Goal: Transaction & Acquisition: Purchase product/service

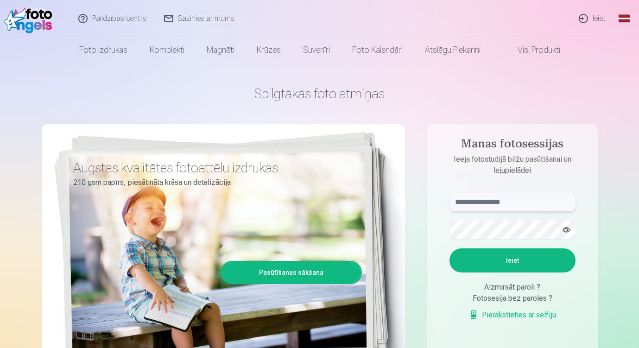
click at [504, 200] on input "text" at bounding box center [512, 202] width 126 height 19
type input "**********"
click at [567, 232] on button "button" at bounding box center [566, 230] width 18 height 18
click at [449, 248] on button "Ieiet" at bounding box center [512, 260] width 126 height 24
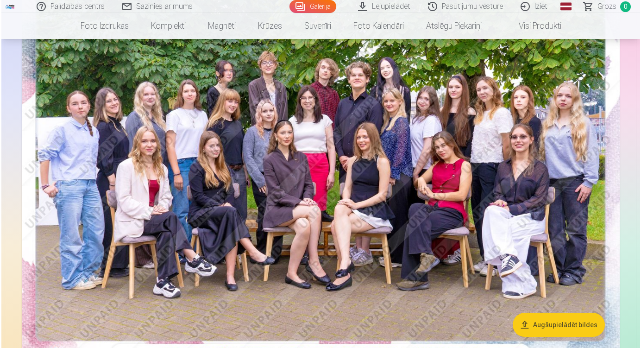
scroll to position [142, 0]
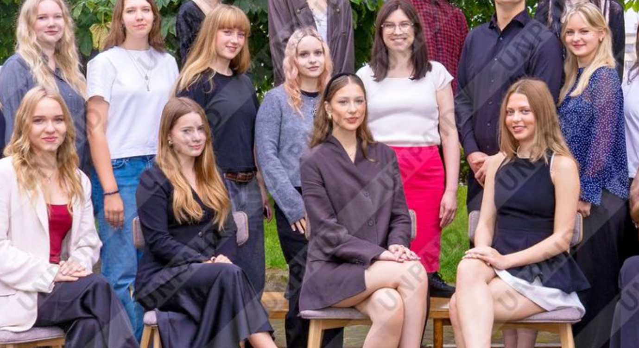
click at [288, 144] on img at bounding box center [319, 159] width 598 height 399
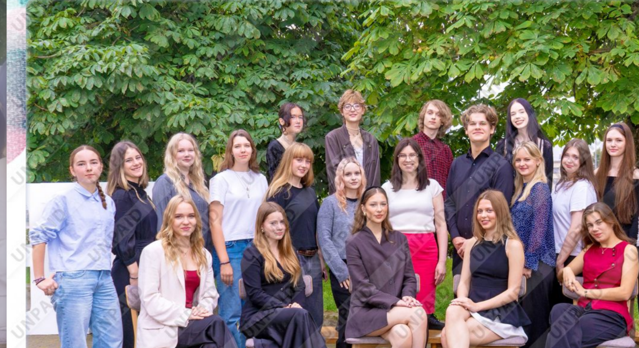
click at [288, 144] on img at bounding box center [319, 194] width 383 height 255
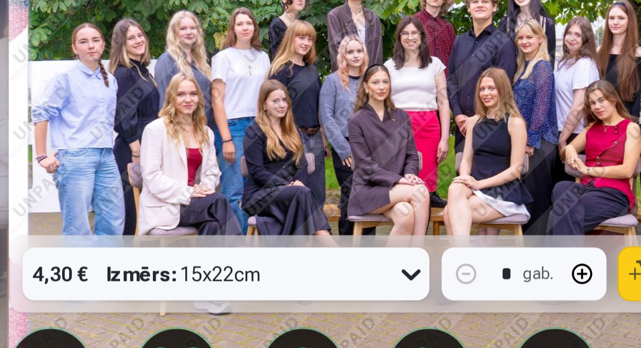
click at [298, 199] on img at bounding box center [320, 194] width 383 height 255
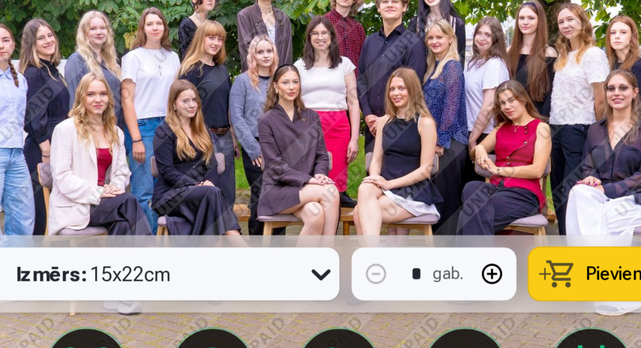
click at [359, 189] on img at bounding box center [320, 194] width 383 height 255
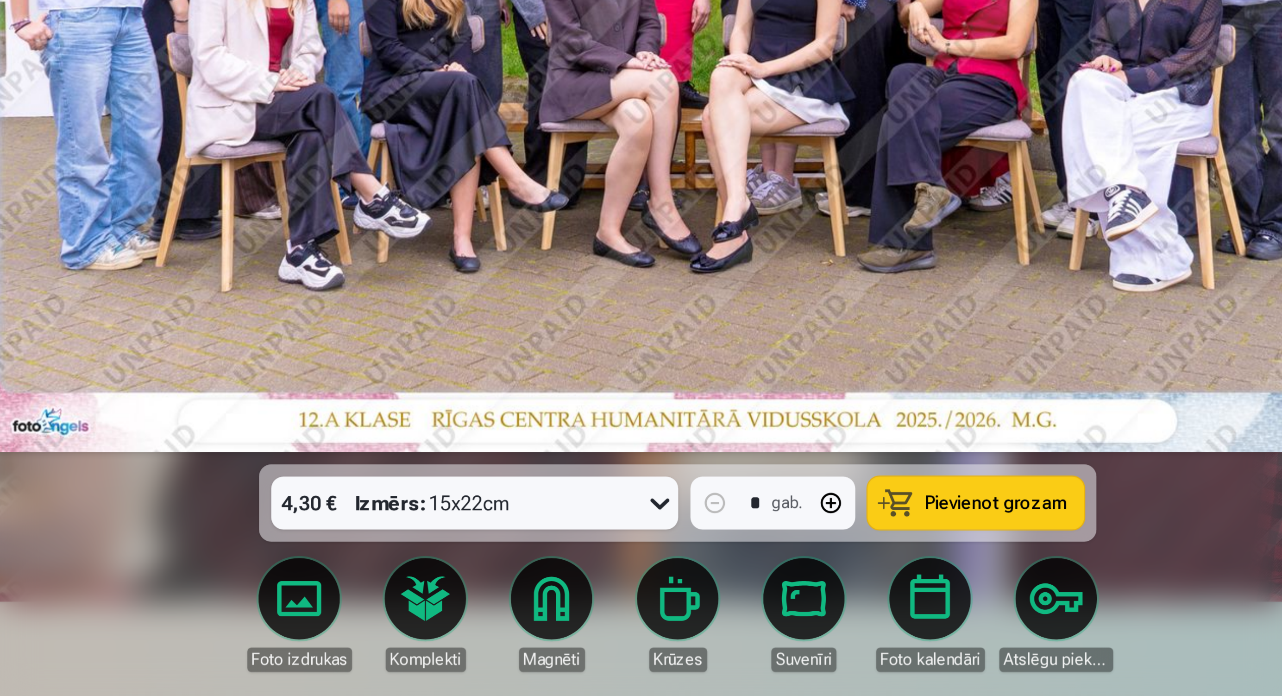
scroll to position [139, 0]
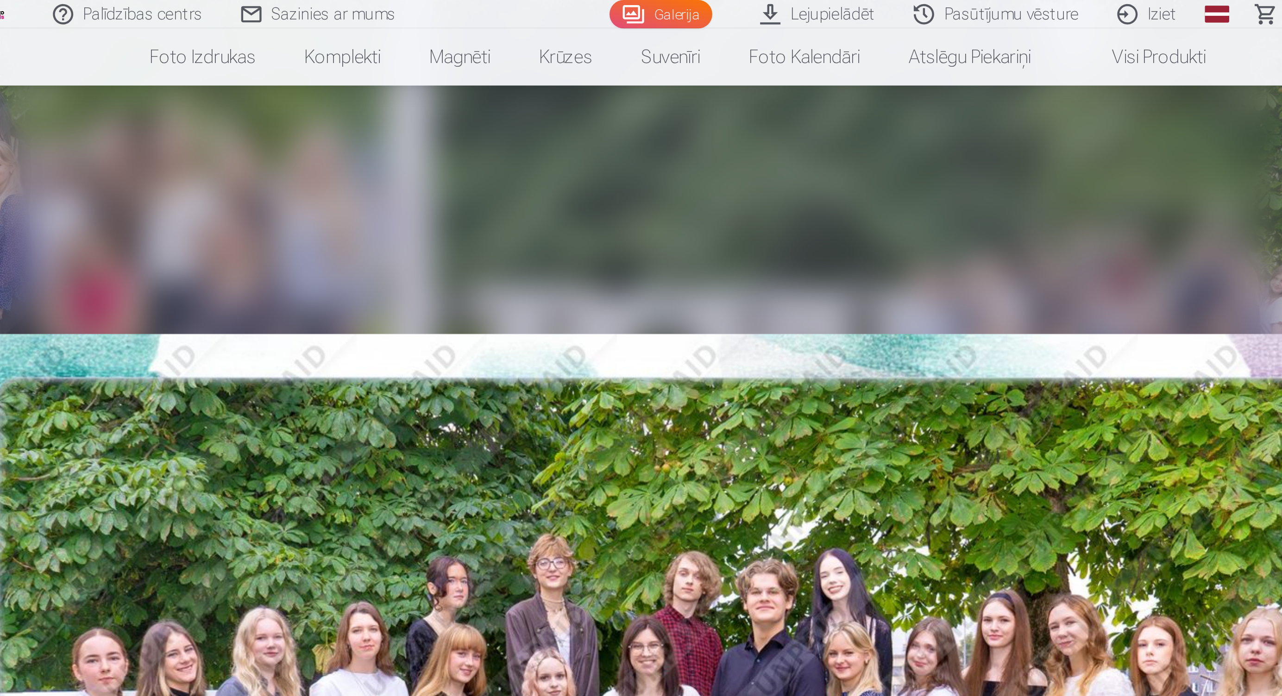
click at [638, 27] on link "Visi produkti" at bounding box center [853, 26] width 80 height 26
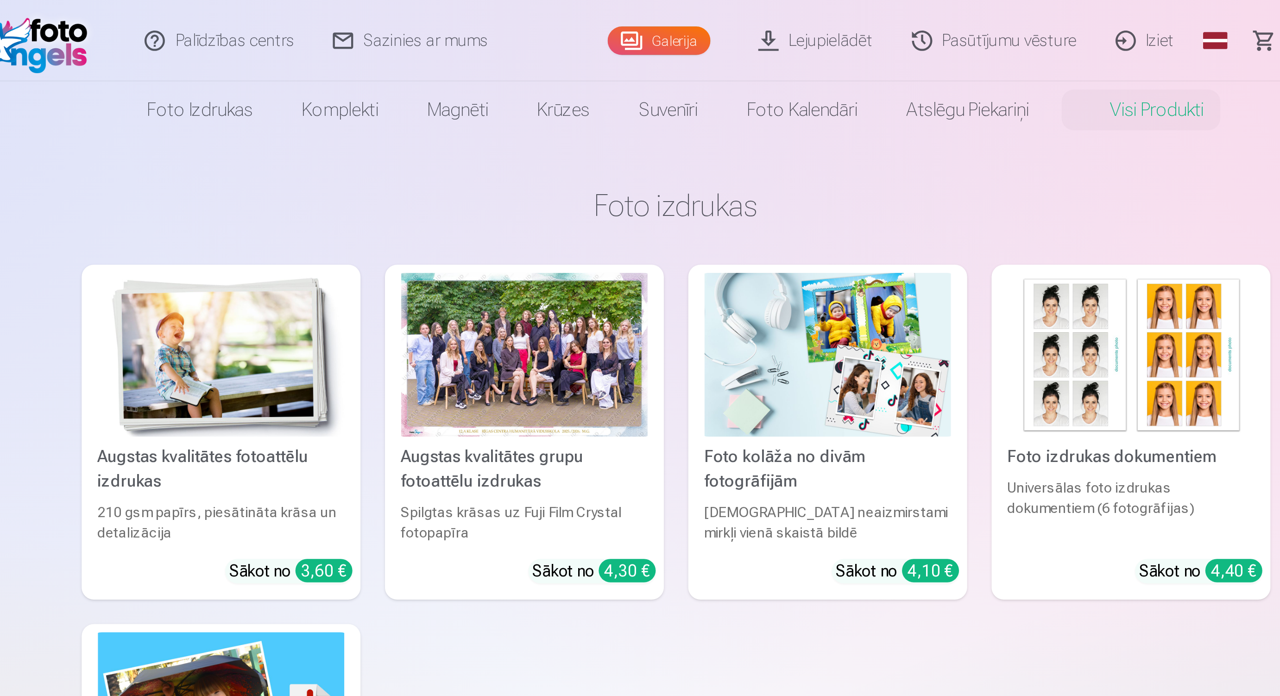
click at [628, 22] on link "Galerija" at bounding box center [632, 18] width 47 height 13
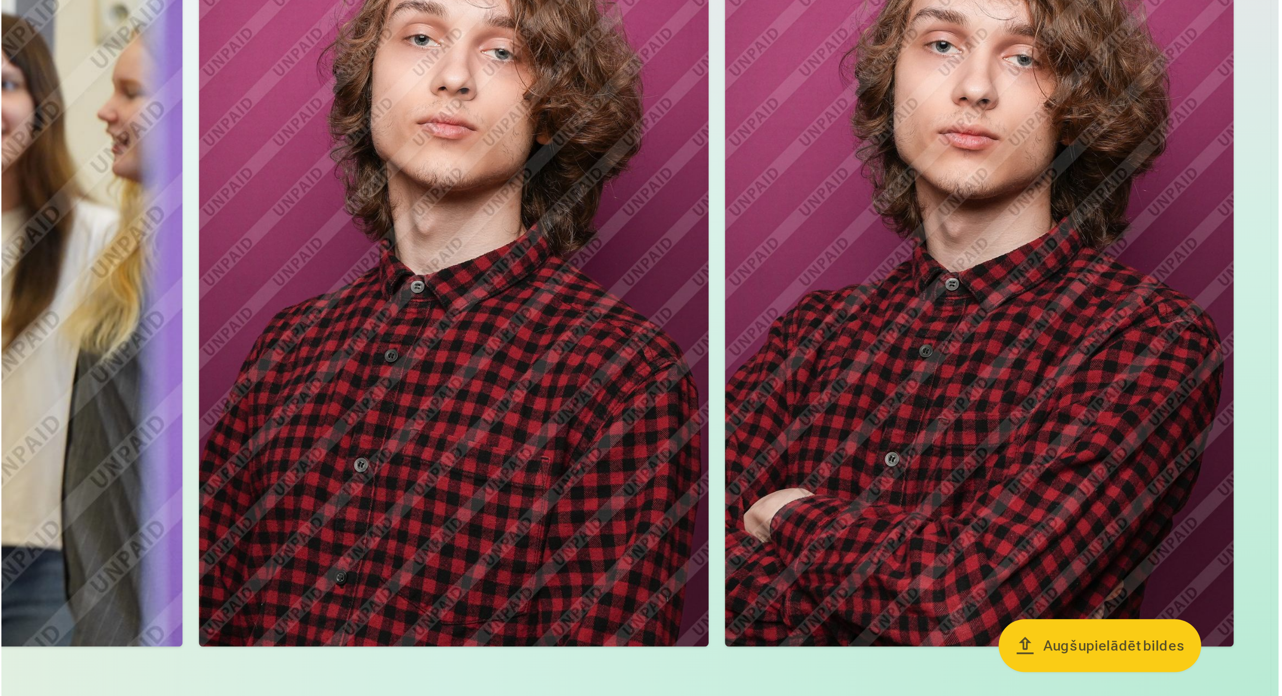
scroll to position [117, 0]
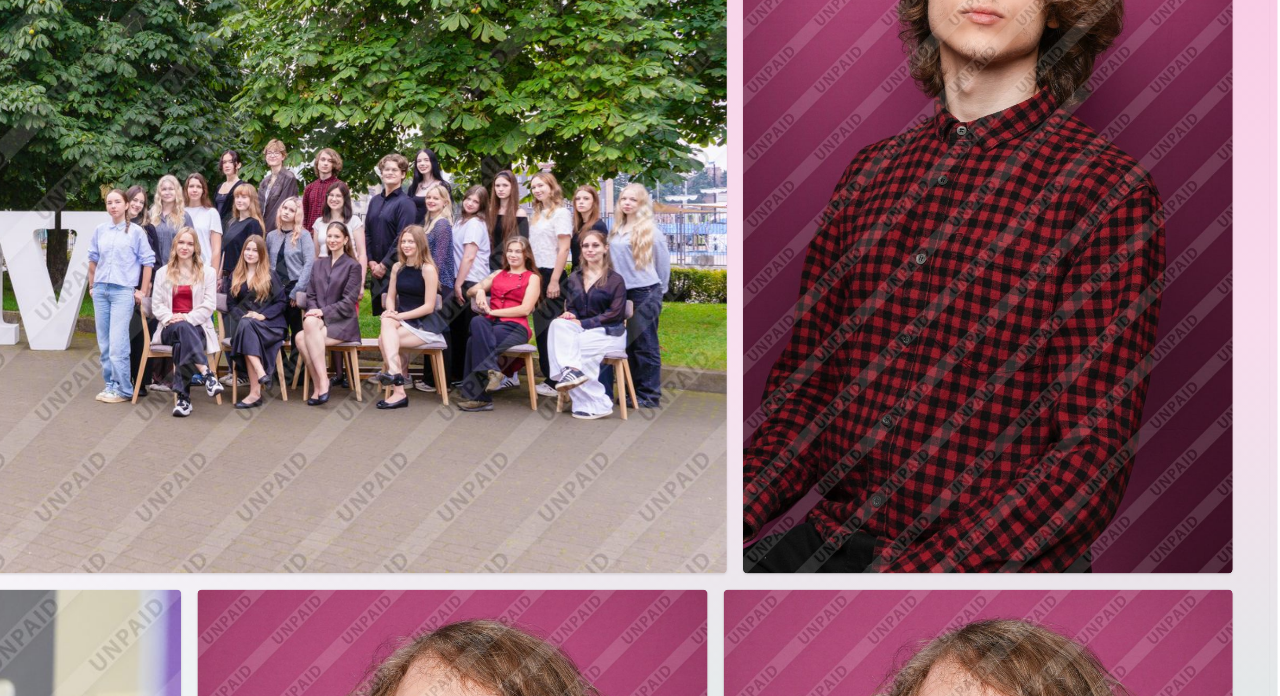
click at [638, 172] on img at bounding box center [779, 152] width 501 height 334
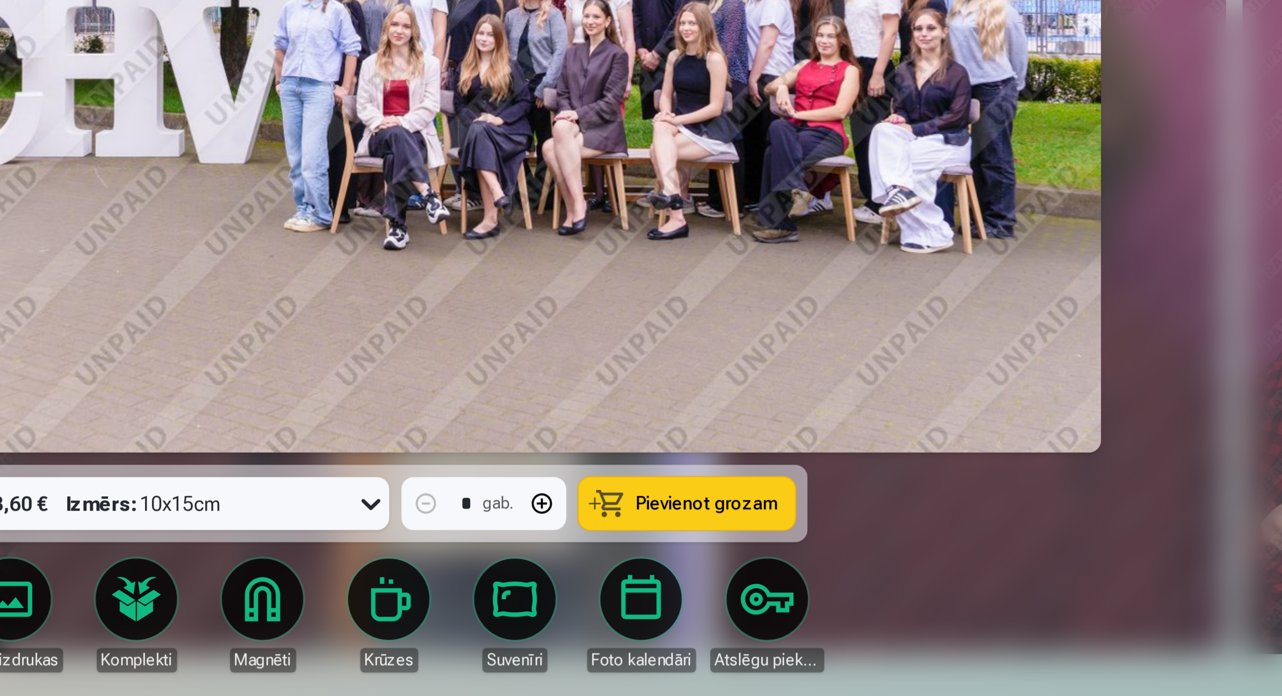
scroll to position [116, 0]
click at [638, 347] on span "Pievienot grozam" at bounding box center [786, 608] width 65 height 8
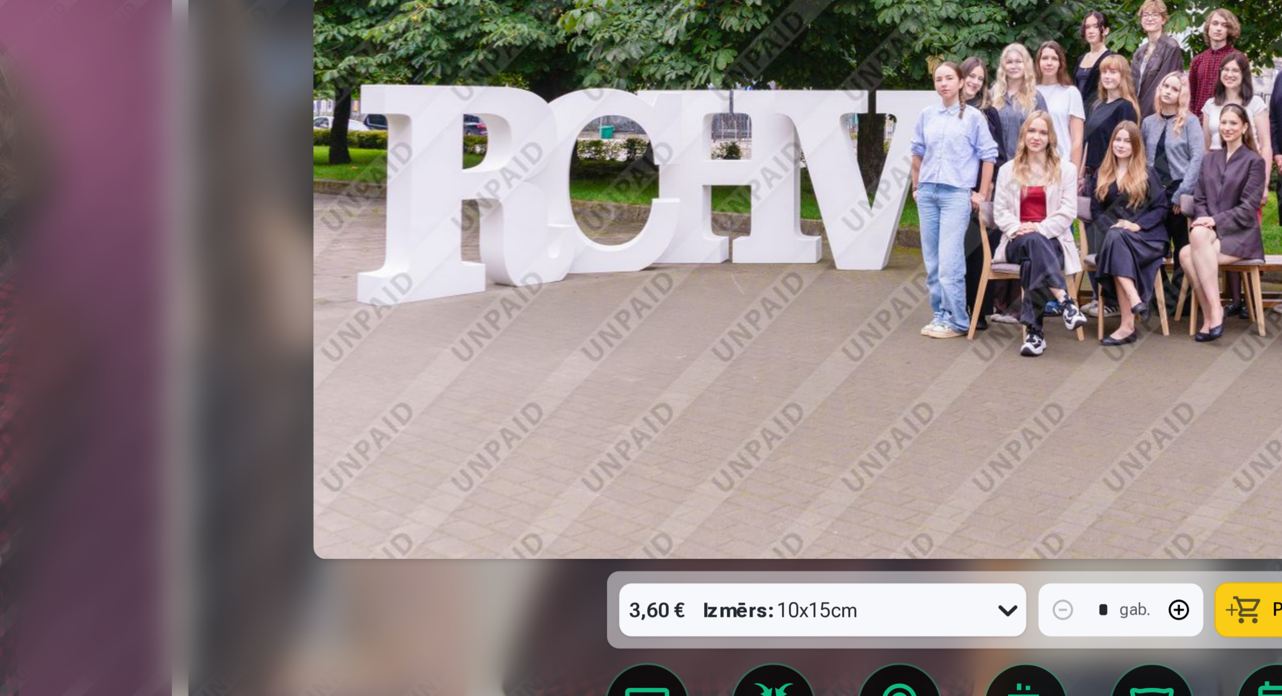
scroll to position [115, 0]
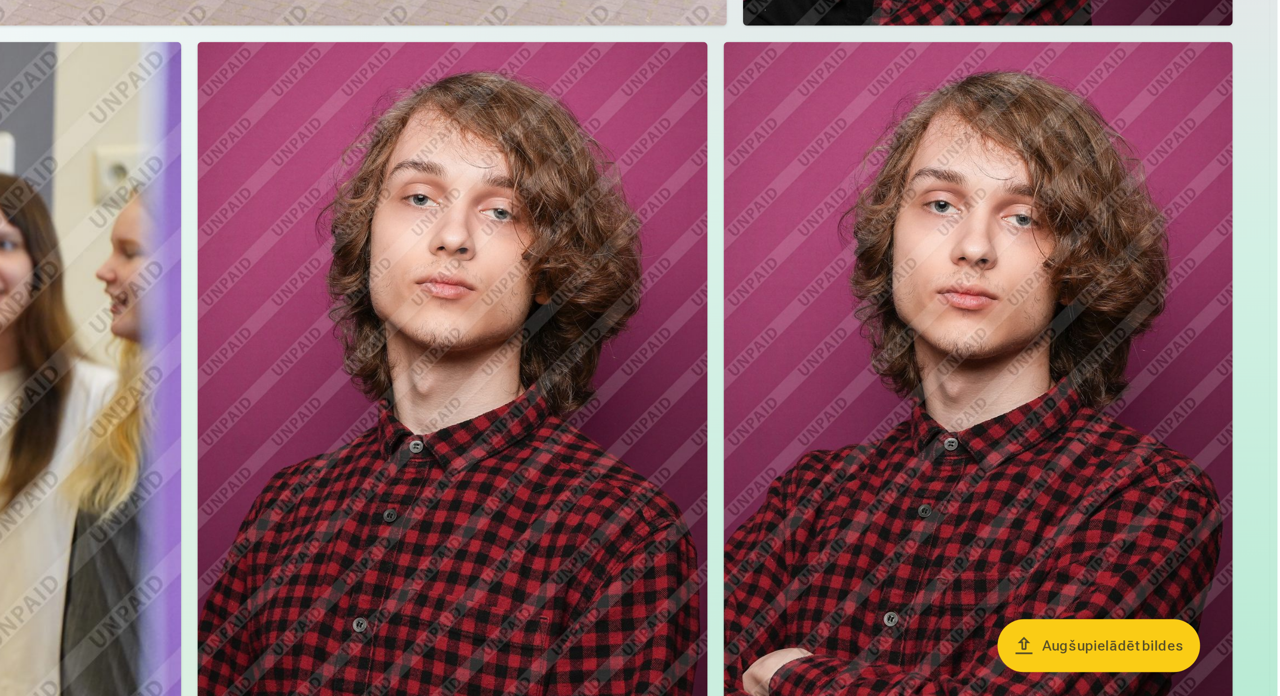
scroll to position [44, 0]
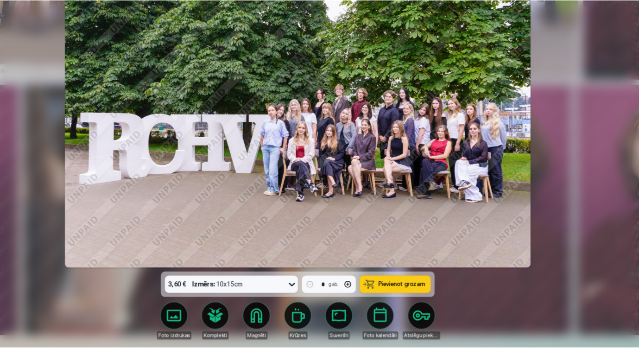
scroll to position [113, 0]
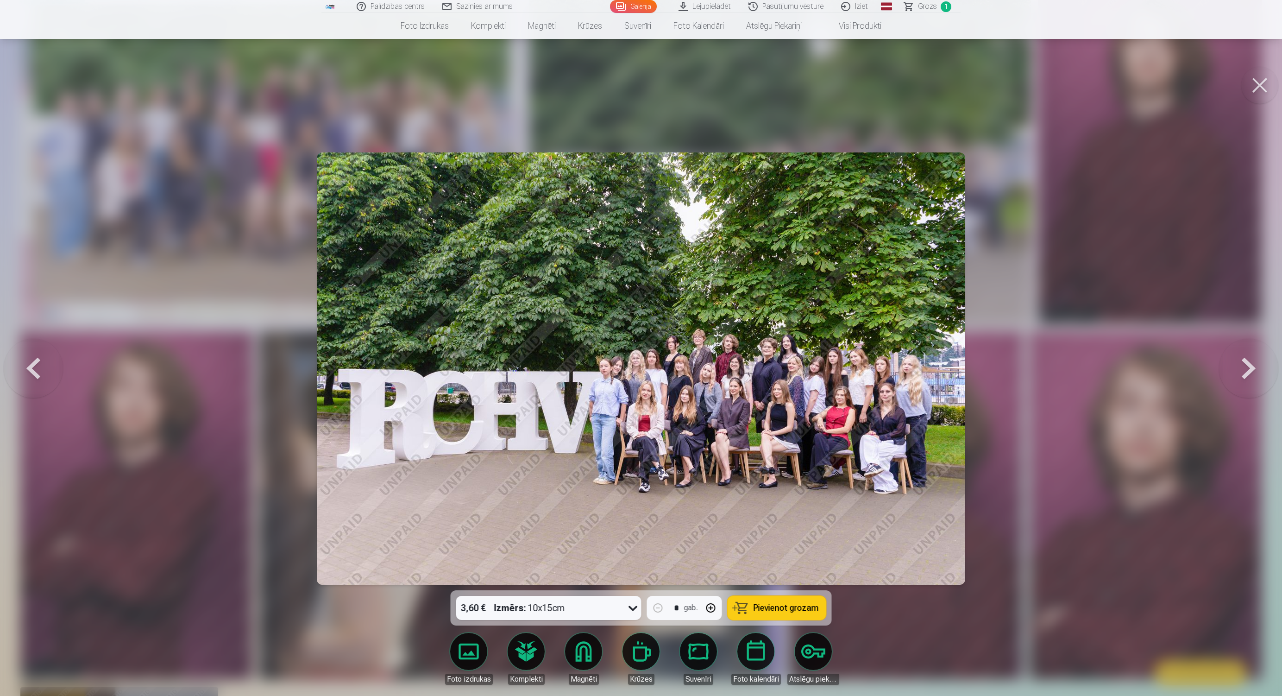
click at [638, 87] on button at bounding box center [1259, 85] width 37 height 37
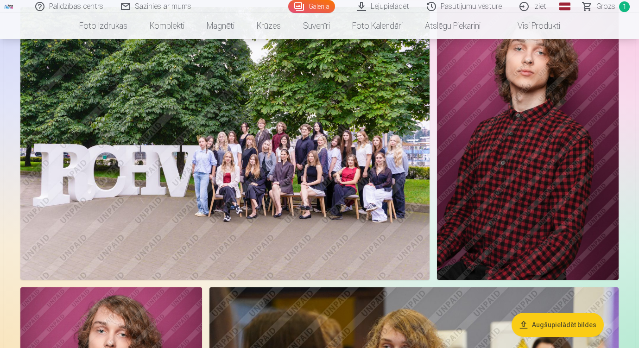
scroll to position [510, 0]
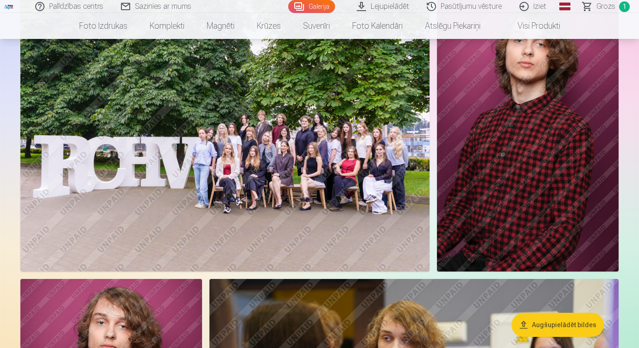
click at [521, 252] on img at bounding box center [528, 135] width 182 height 273
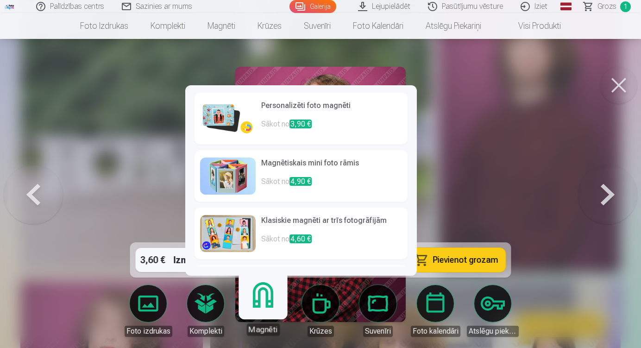
click at [351, 116] on h6 "Personalizēti foto magnēti" at bounding box center [331, 109] width 141 height 19
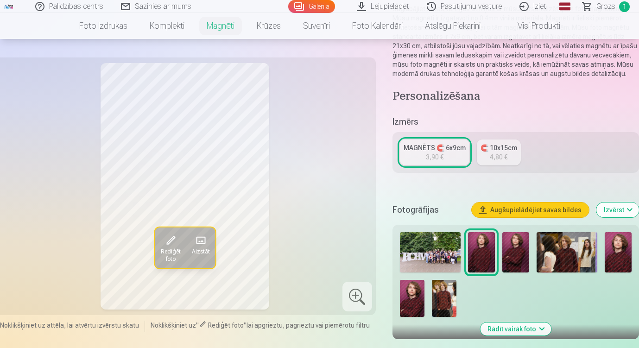
scroll to position [103, 0]
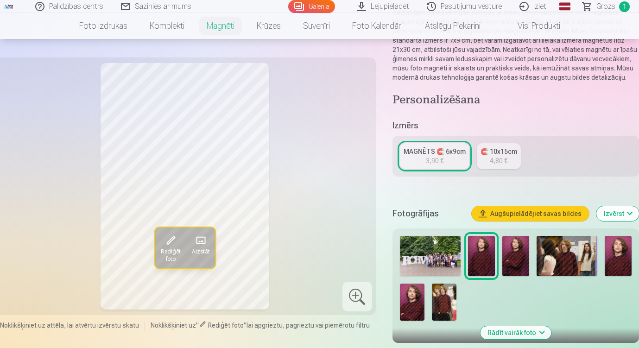
click at [521, 257] on img at bounding box center [515, 256] width 27 height 40
click at [488, 266] on img at bounding box center [481, 256] width 27 height 40
click at [510, 263] on img at bounding box center [515, 256] width 27 height 40
click at [615, 257] on img at bounding box center [618, 256] width 27 height 40
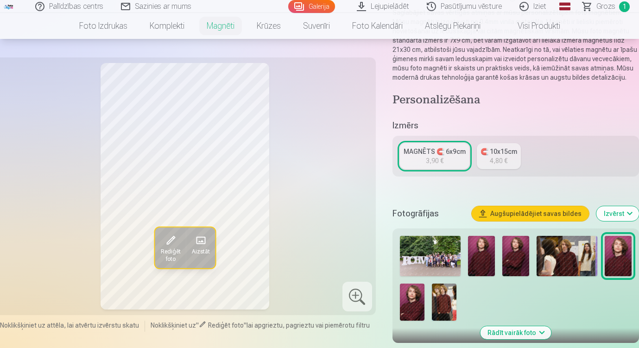
click at [410, 302] on img at bounding box center [412, 301] width 25 height 37
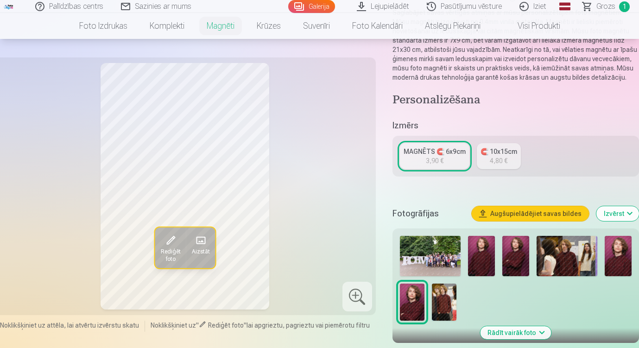
click at [511, 263] on img at bounding box center [515, 256] width 27 height 40
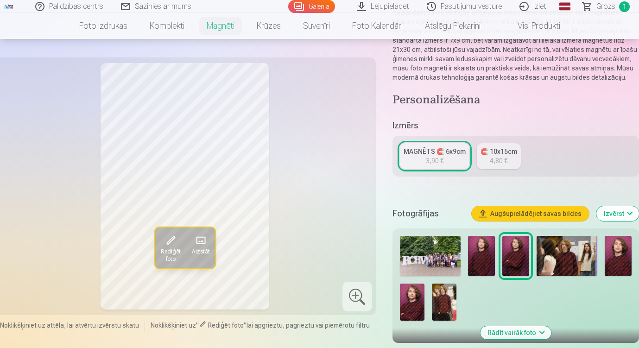
click at [415, 296] on img at bounding box center [412, 301] width 25 height 37
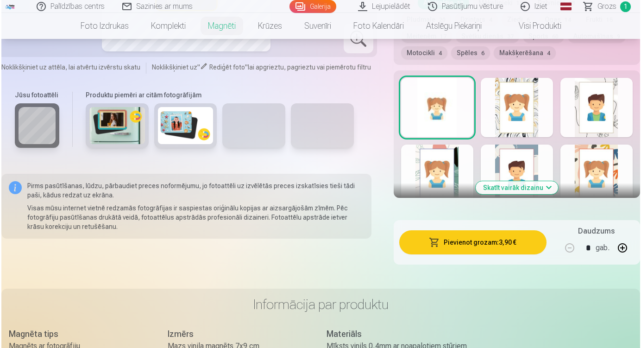
scroll to position [495, 0]
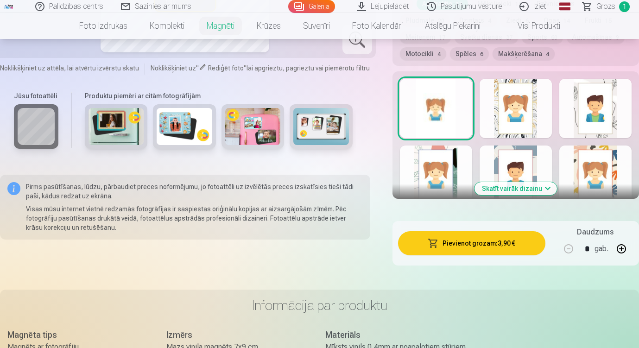
click at [481, 242] on button "Pievienot grozam : 3,90 €" at bounding box center [471, 243] width 147 height 24
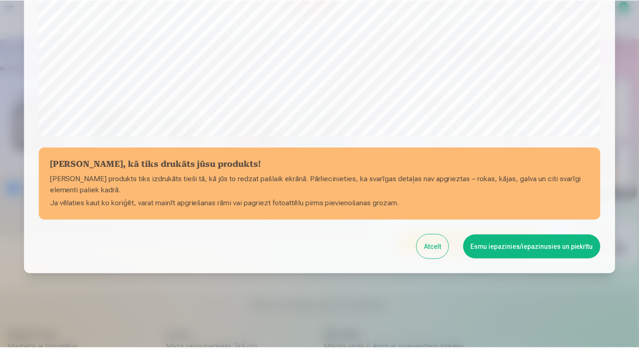
scroll to position [315, 0]
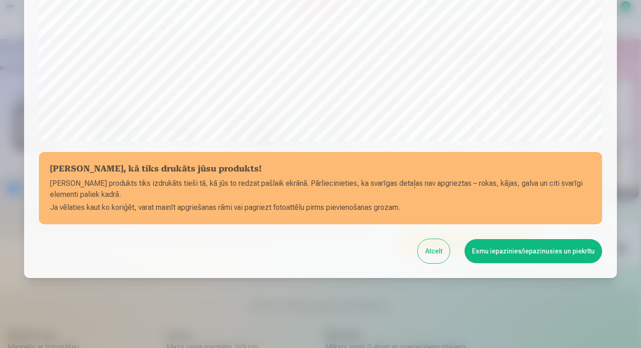
click at [530, 255] on button "Esmu iepazinies/iepazinusies un piekrītu" at bounding box center [534, 251] width 138 height 24
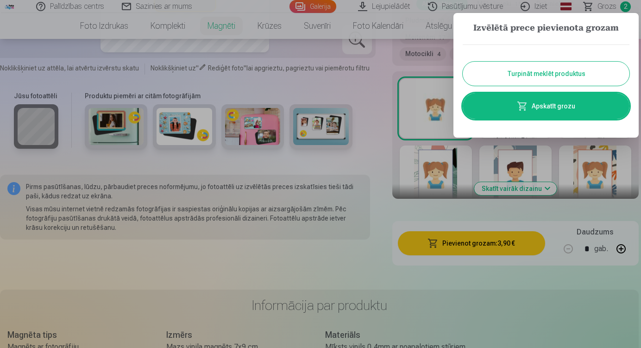
click at [558, 79] on button "Turpināt meklēt produktus" at bounding box center [546, 74] width 167 height 24
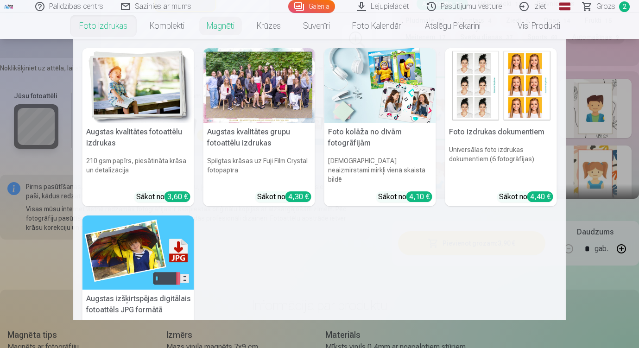
click at [101, 28] on link "Foto izdrukas" at bounding box center [103, 26] width 70 height 26
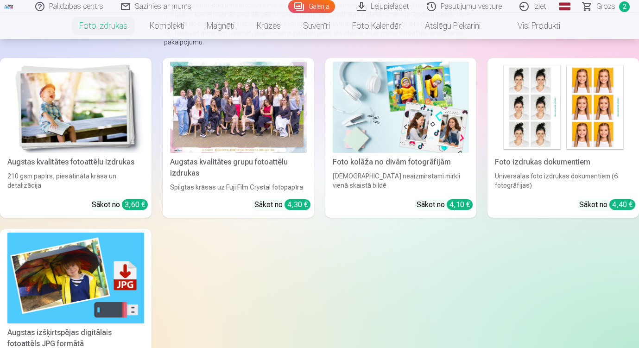
scroll to position [126, 0]
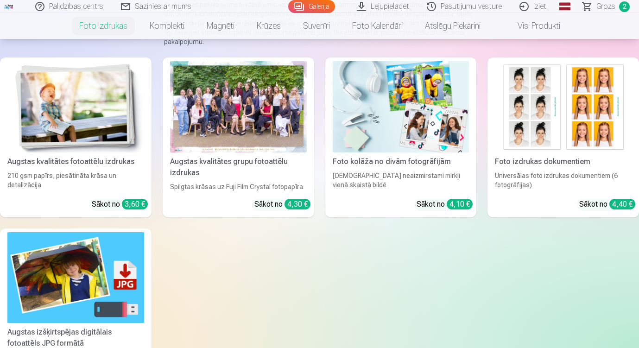
click at [229, 106] on div at bounding box center [238, 106] width 137 height 91
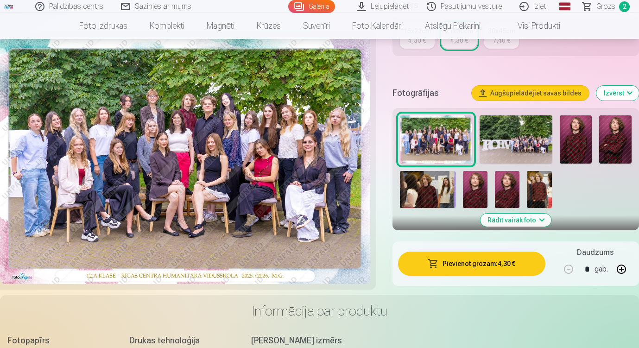
scroll to position [258, 0]
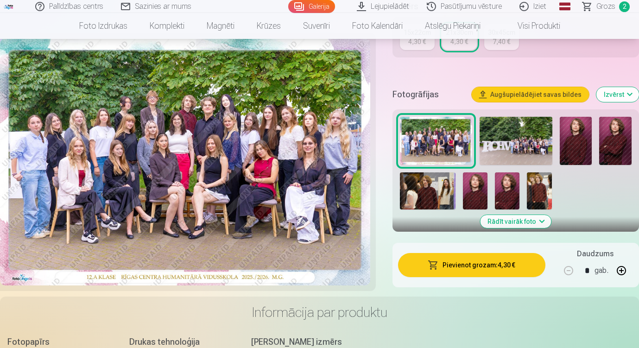
click at [580, 155] on img at bounding box center [576, 141] width 32 height 48
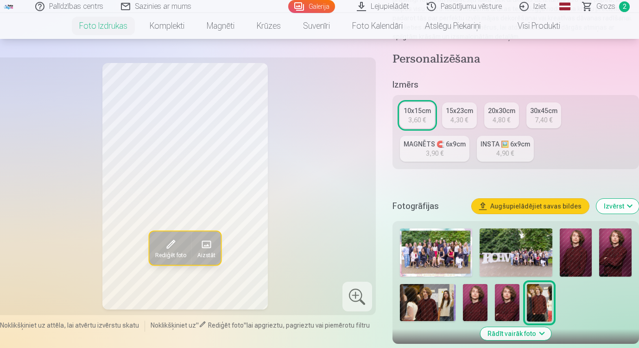
scroll to position [164, 0]
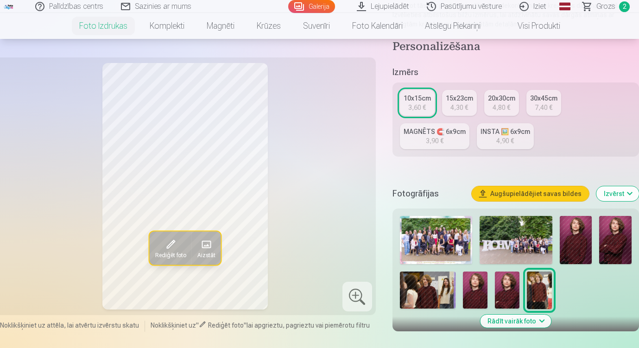
click at [434, 290] on img at bounding box center [428, 289] width 56 height 37
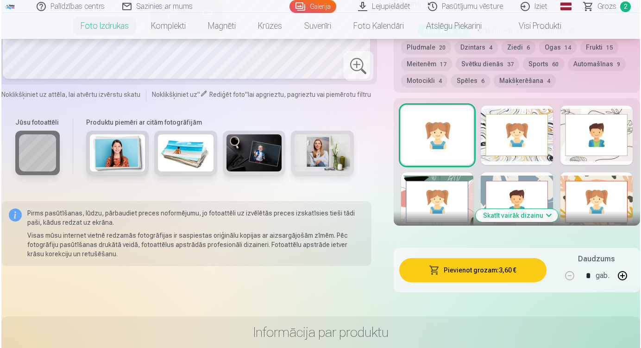
scroll to position [517, 0]
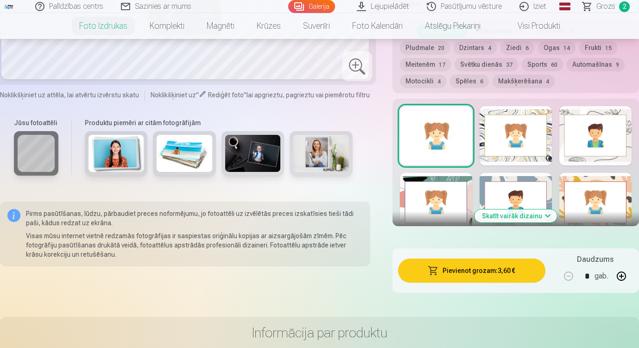
click at [477, 274] on button "Pievienot grozam : 3,60 €" at bounding box center [471, 270] width 147 height 24
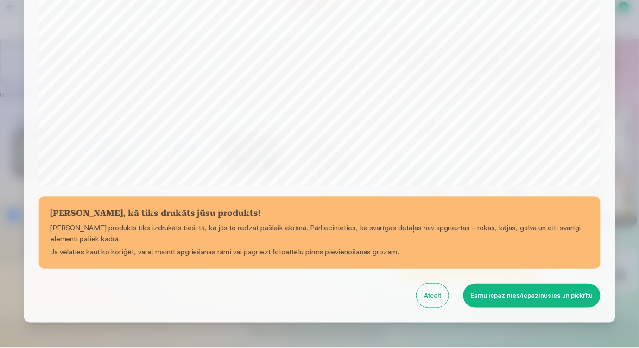
scroll to position [319, 0]
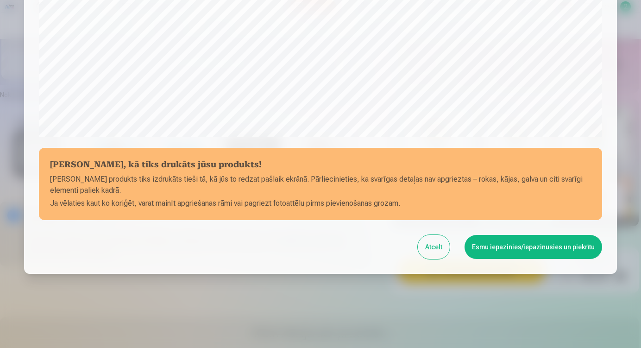
click at [549, 247] on button "Esmu iepazinies/iepazinusies un piekrītu" at bounding box center [534, 247] width 138 height 24
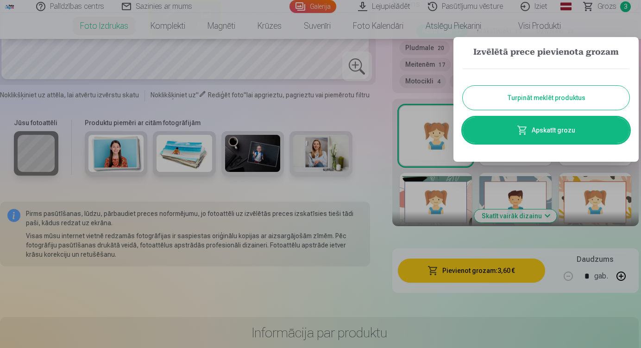
click at [544, 97] on button "Turpināt meklēt produktus" at bounding box center [546, 98] width 167 height 24
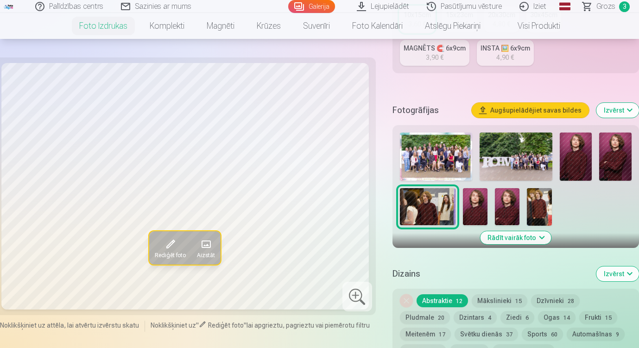
scroll to position [241, 0]
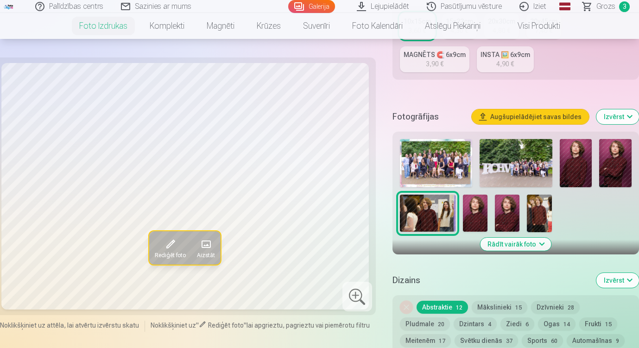
click at [473, 214] on img at bounding box center [475, 213] width 25 height 37
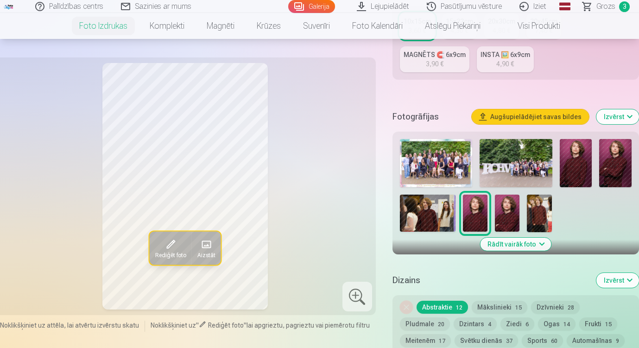
click at [604, 171] on img at bounding box center [615, 163] width 32 height 48
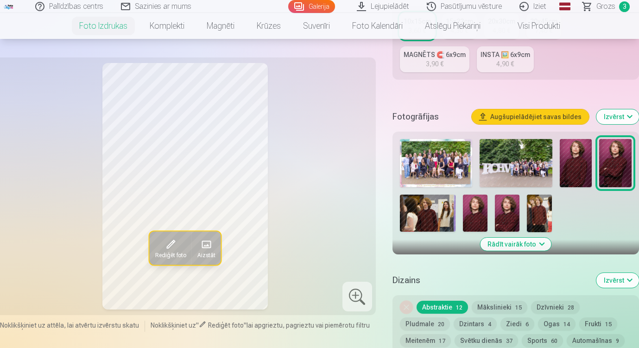
click at [580, 164] on img at bounding box center [576, 163] width 32 height 48
click at [510, 208] on img at bounding box center [507, 213] width 25 height 37
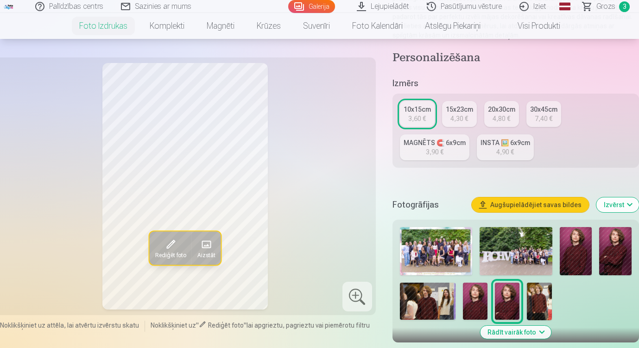
scroll to position [152, 0]
